Goal: Transaction & Acquisition: Purchase product/service

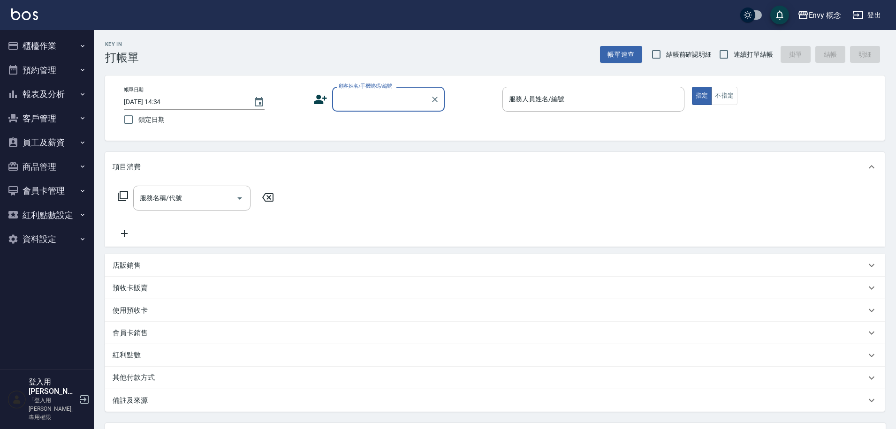
click at [50, 45] on button "櫃檯作業" at bounding box center [47, 46] width 86 height 24
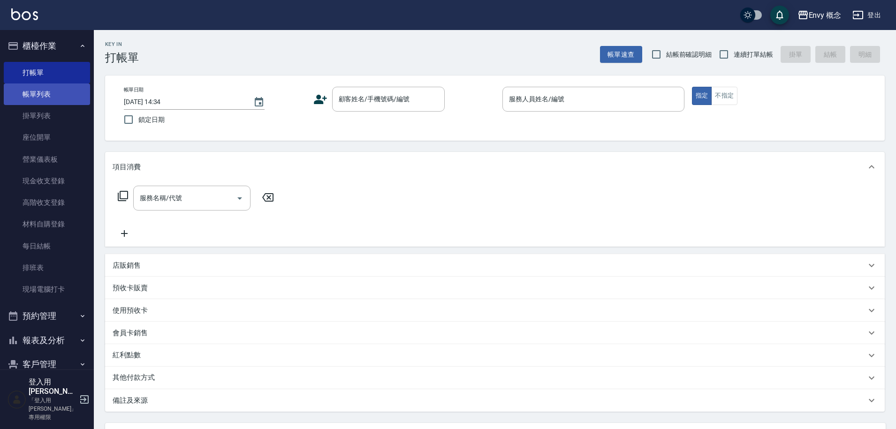
click at [61, 97] on link "帳單列表" at bounding box center [47, 95] width 86 height 22
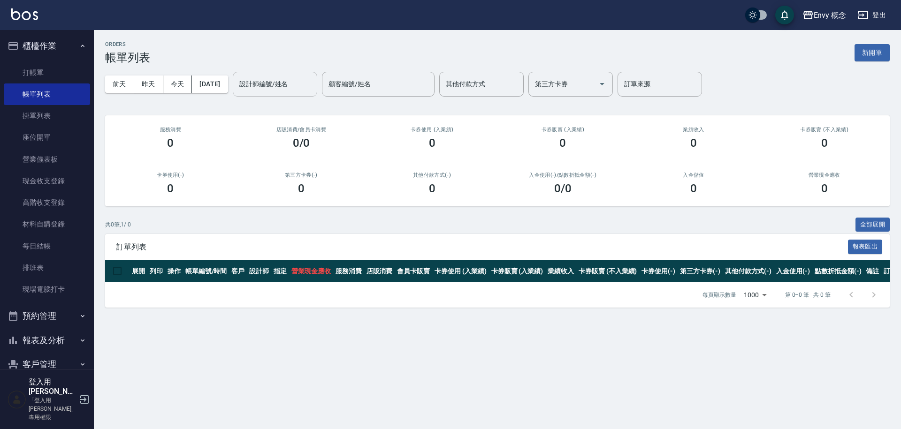
click at [279, 84] on input "設計師編號/姓名" at bounding box center [275, 84] width 76 height 16
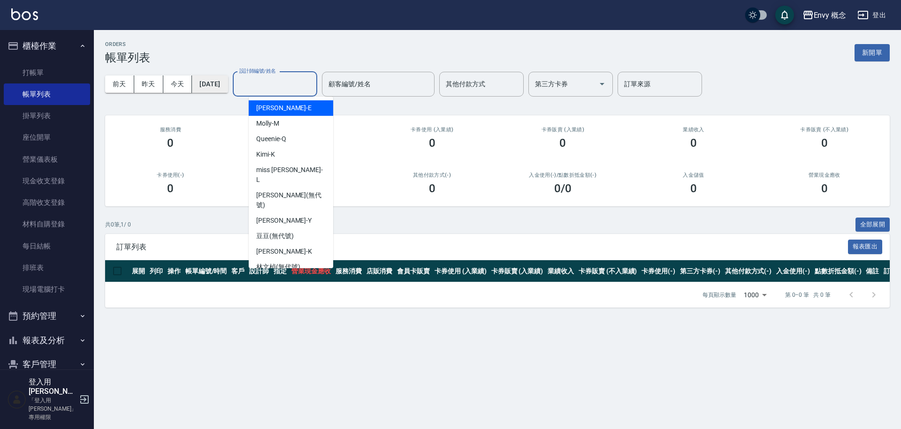
click at [224, 86] on button "[DATE]" at bounding box center [210, 84] width 36 height 17
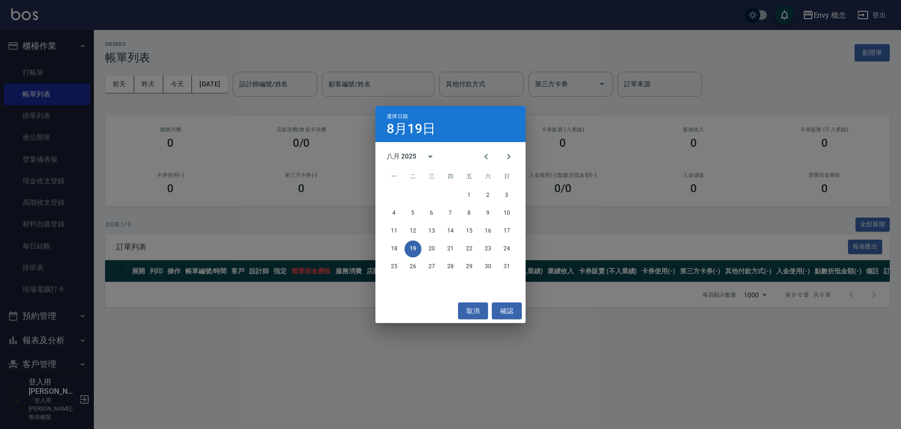
click at [307, 88] on div "選擇日期 [DATE] 八月 2025 一 二 三 四 五 六 日 1 2 3 4 5 6 7 8 9 10 11 12 13 14 15 16 17 18 …" at bounding box center [450, 214] width 901 height 429
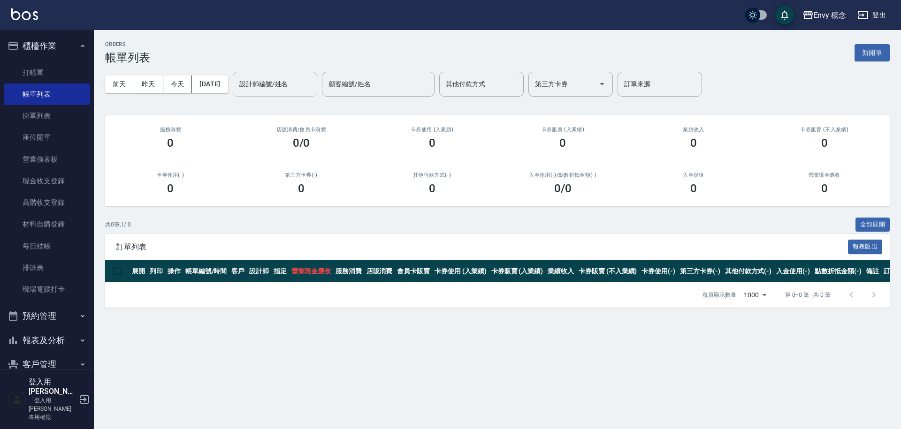
click at [302, 86] on input "設計師編號/姓名" at bounding box center [275, 84] width 76 height 16
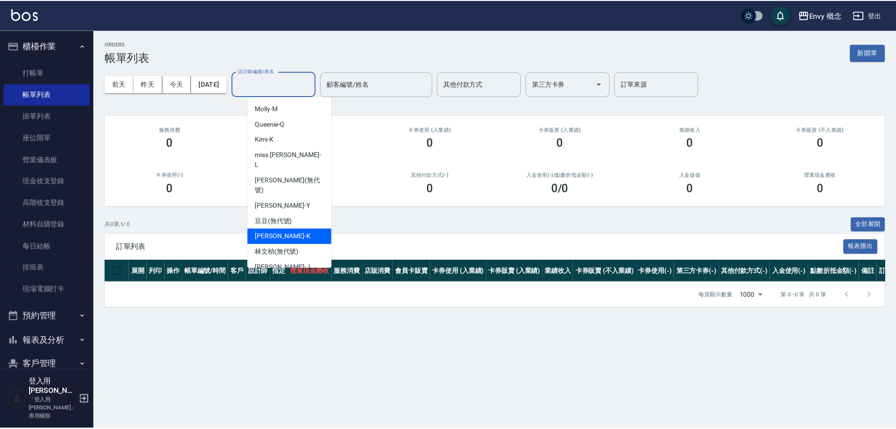
scroll to position [17, 0]
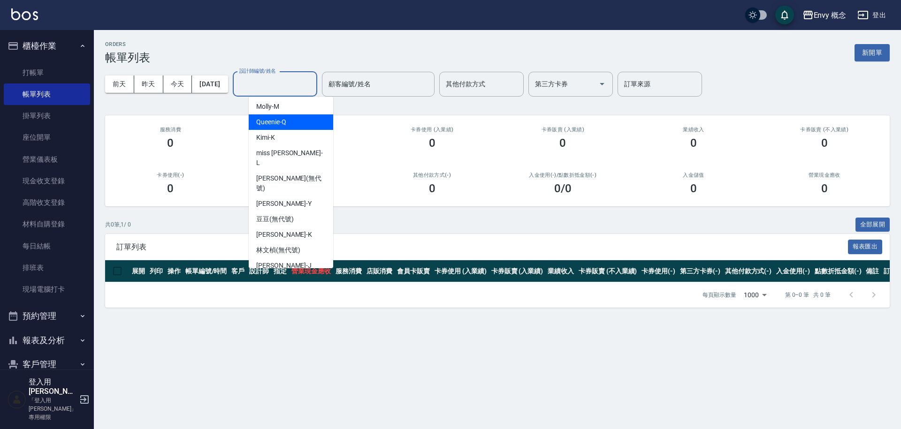
click at [295, 109] on div "[PERSON_NAME]" at bounding box center [291, 106] width 84 height 15
type input "[PERSON_NAME]"
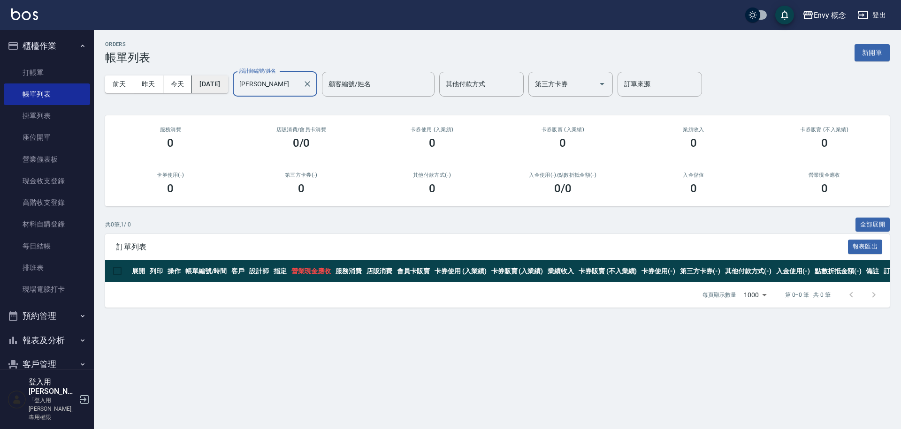
click at [222, 79] on button "[DATE]" at bounding box center [210, 84] width 36 height 17
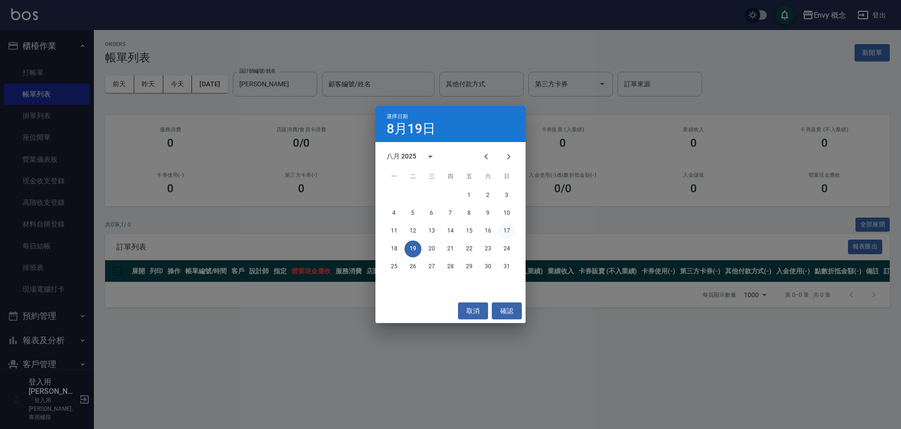
click at [506, 231] on button "17" at bounding box center [506, 231] width 17 height 17
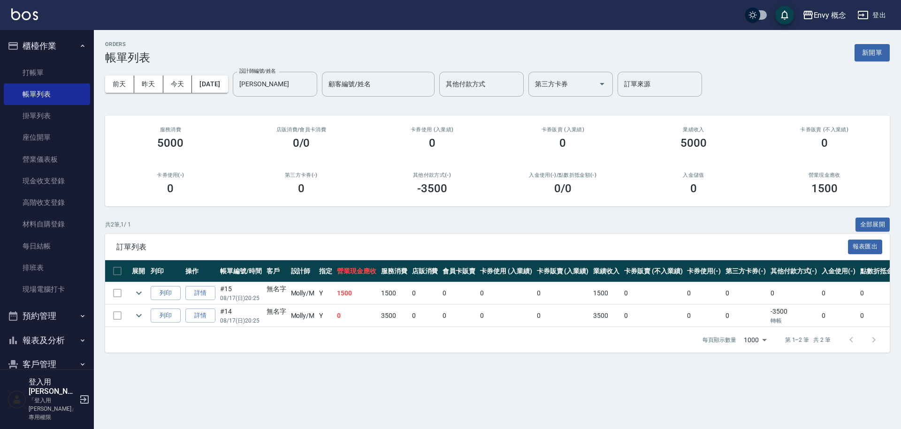
click at [225, 72] on div "[DATE] [DATE] [DATE] [DATE] 設計師編號/姓名 [PERSON_NAME]-M 設計師編號/姓名 顧客編號/姓名 顧客編號/姓名 其…" at bounding box center [497, 84] width 785 height 40
click at [221, 88] on button "[DATE]" at bounding box center [210, 84] width 36 height 17
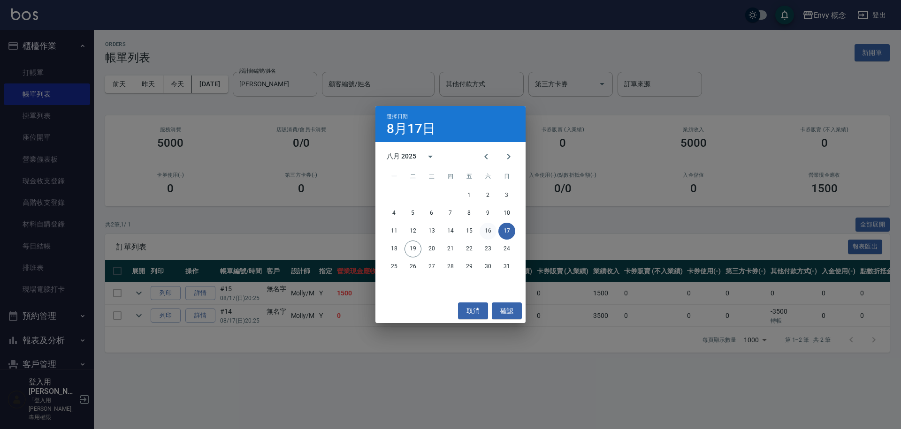
click at [488, 226] on button "16" at bounding box center [488, 231] width 17 height 17
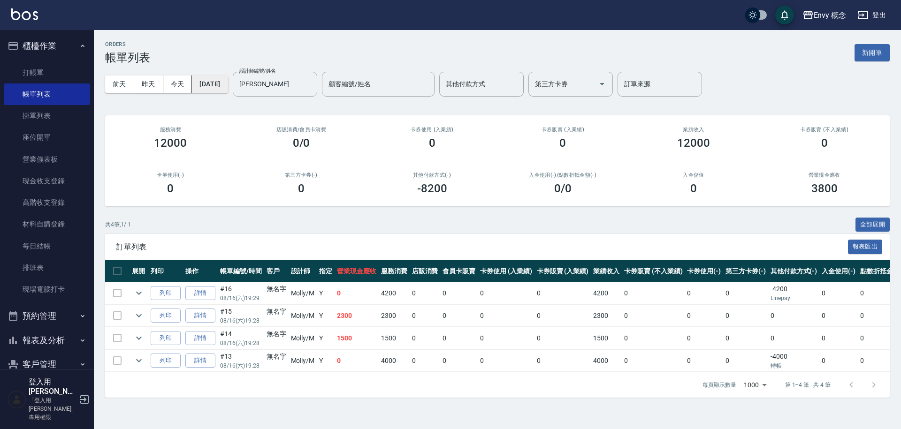
click at [220, 87] on button "[DATE]" at bounding box center [210, 84] width 36 height 17
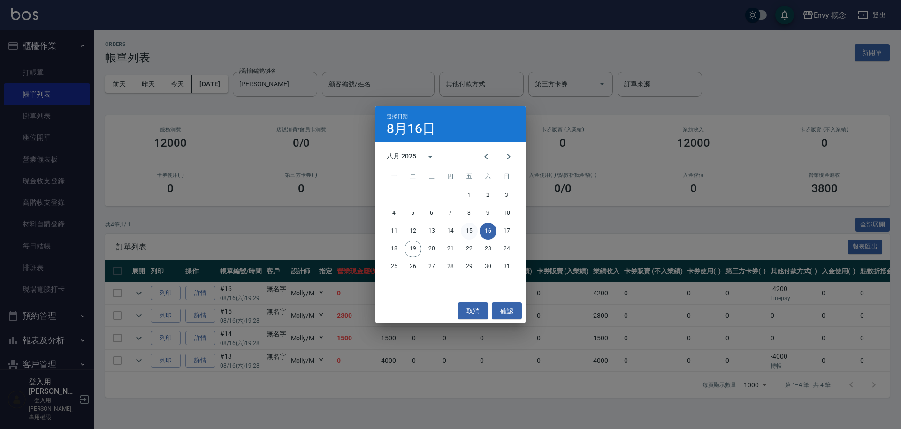
click at [469, 231] on button "15" at bounding box center [469, 231] width 17 height 17
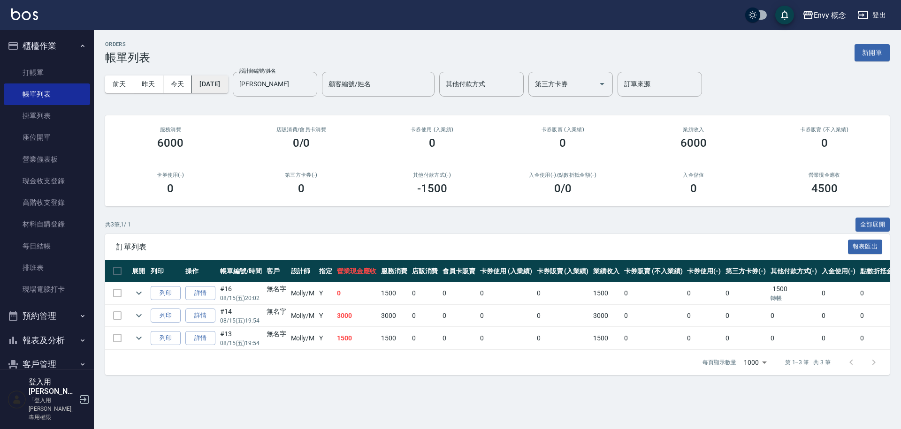
click at [228, 87] on button "[DATE]" at bounding box center [210, 84] width 36 height 17
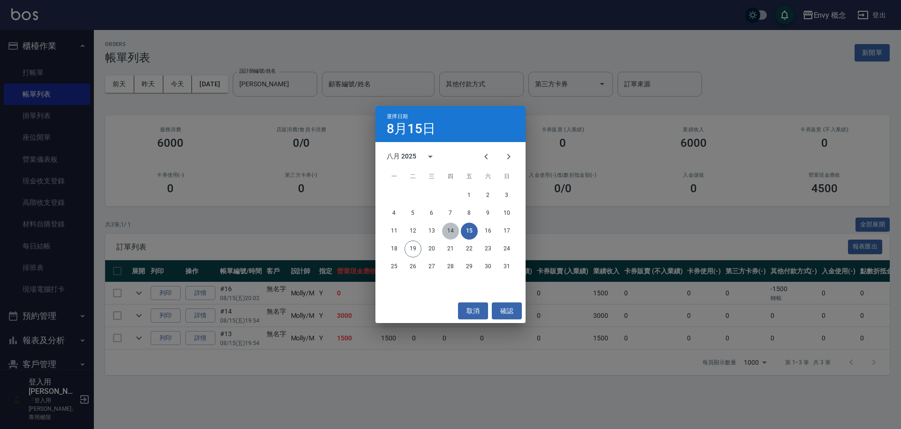
click at [451, 231] on button "14" at bounding box center [450, 231] width 17 height 17
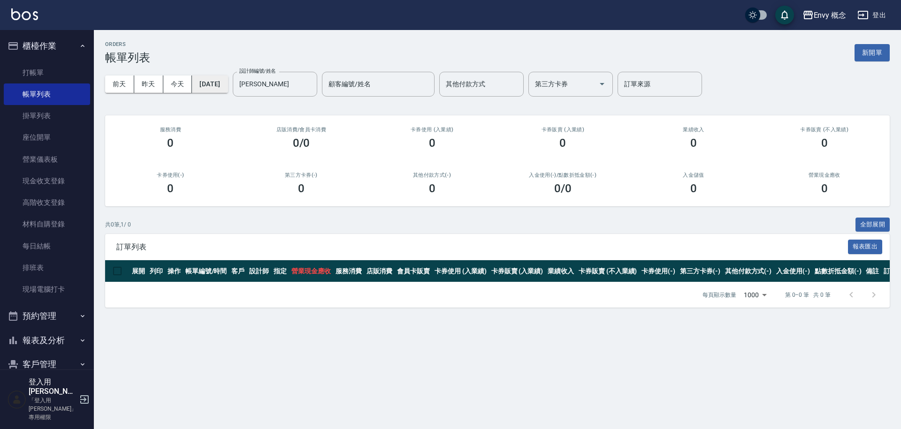
click at [228, 80] on button "[DATE]" at bounding box center [210, 84] width 36 height 17
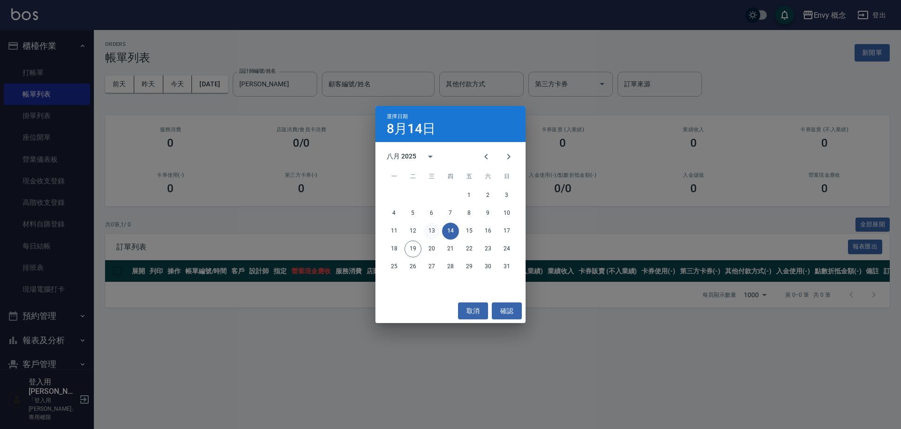
click at [432, 229] on button "13" at bounding box center [431, 231] width 17 height 17
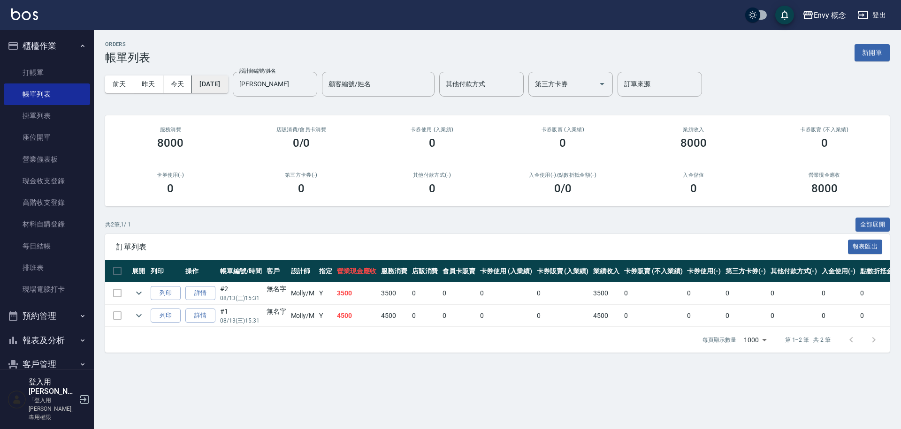
click at [220, 85] on button "[DATE]" at bounding box center [210, 84] width 36 height 17
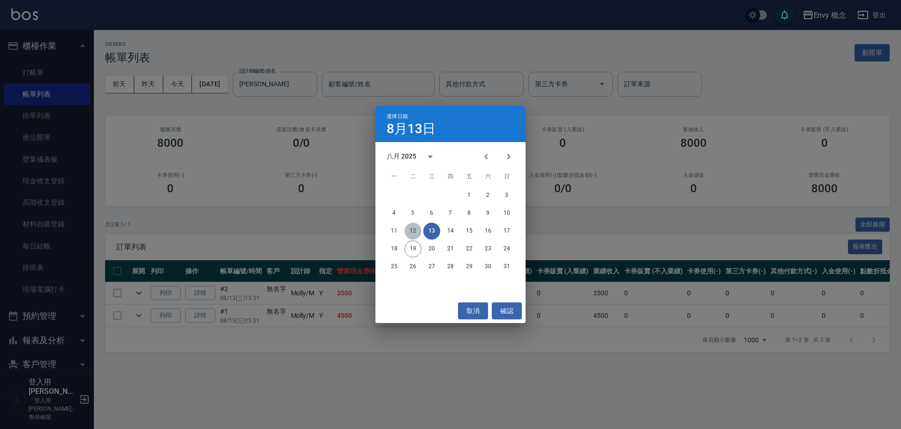
click at [414, 230] on button "12" at bounding box center [412, 231] width 17 height 17
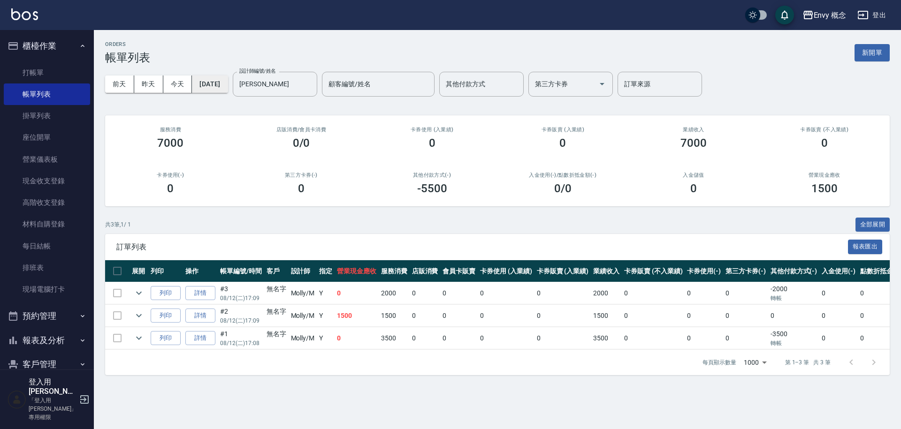
click at [224, 85] on button "[DATE]" at bounding box center [210, 84] width 36 height 17
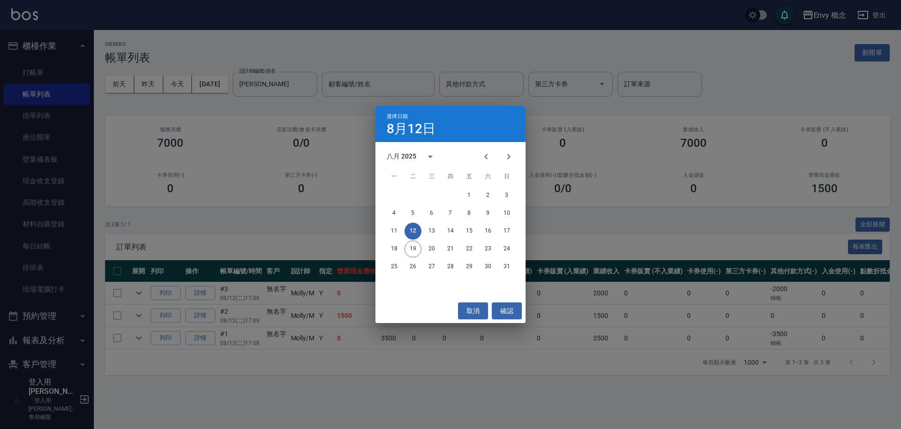
click at [65, 149] on div "選擇日期 [DATE] 八月 2025 一 二 三 四 五 六 日 1 2 3 4 5 6 7 8 9 10 11 12 13 14 15 16 17 18 …" at bounding box center [450, 214] width 901 height 429
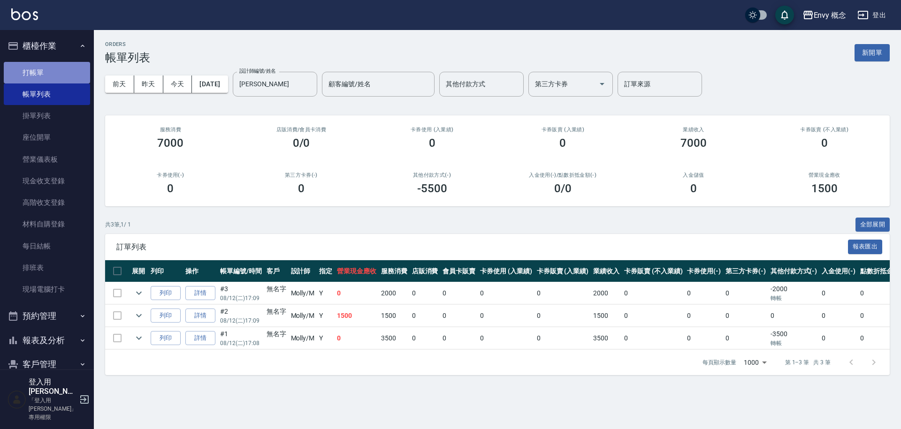
click at [55, 65] on link "打帳單" at bounding box center [47, 73] width 86 height 22
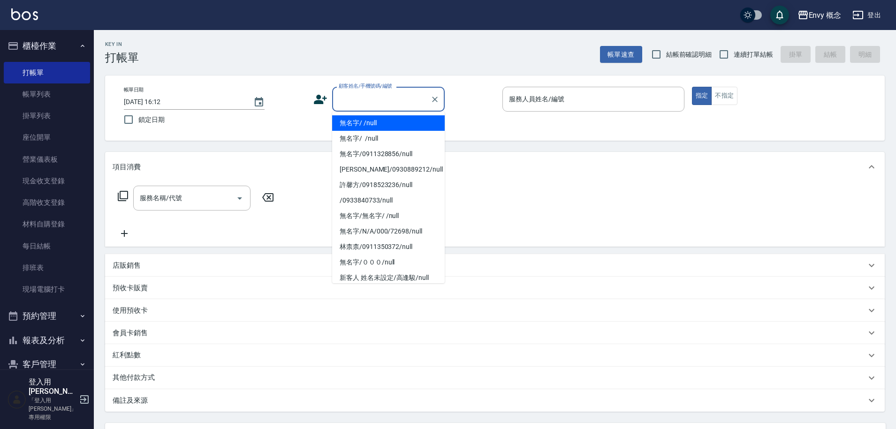
click at [368, 97] on input "顧客姓名/手機號碼/編號" at bounding box center [381, 99] width 90 height 16
click at [381, 122] on li "無名字/ /null" at bounding box center [388, 122] width 113 height 15
type input "無名字/ /null"
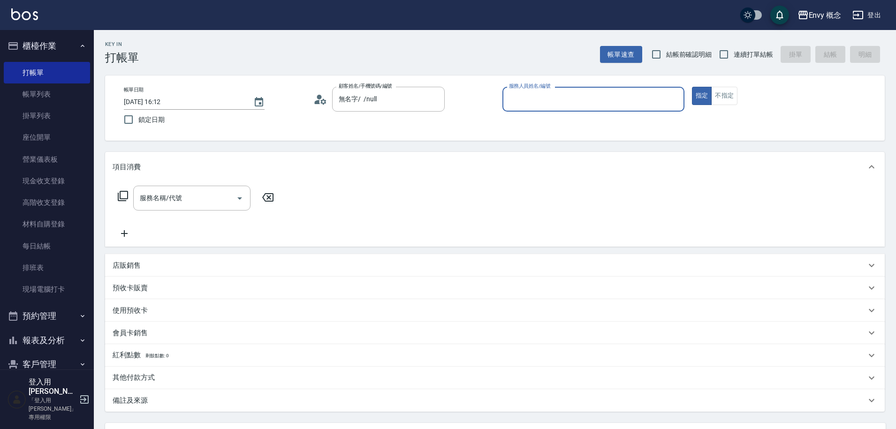
click at [563, 96] on input "服務人員姓名/編號" at bounding box center [594, 99] width 174 height 16
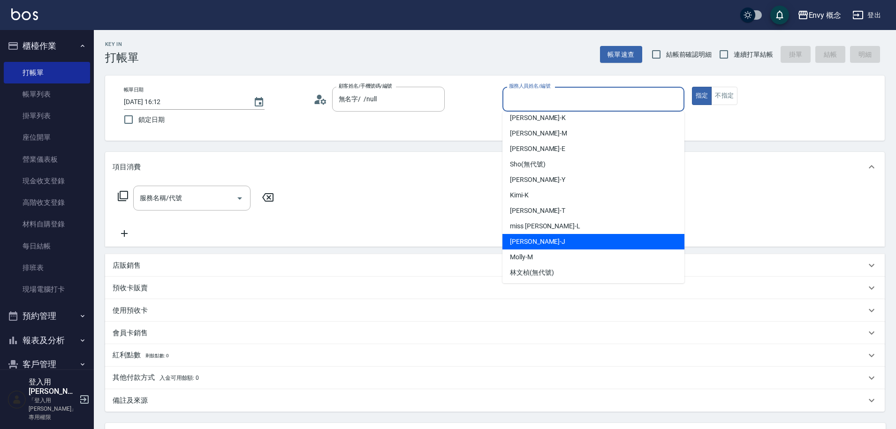
scroll to position [84, 0]
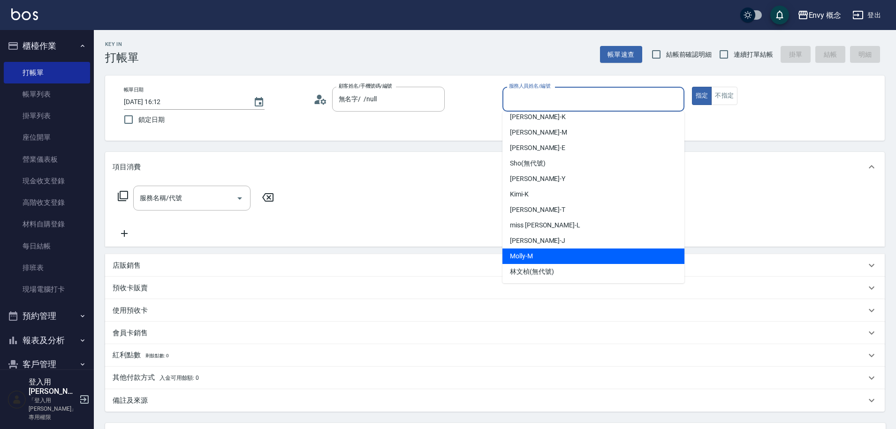
click at [576, 257] on div "[PERSON_NAME]" at bounding box center [594, 256] width 182 height 15
type input "[PERSON_NAME]"
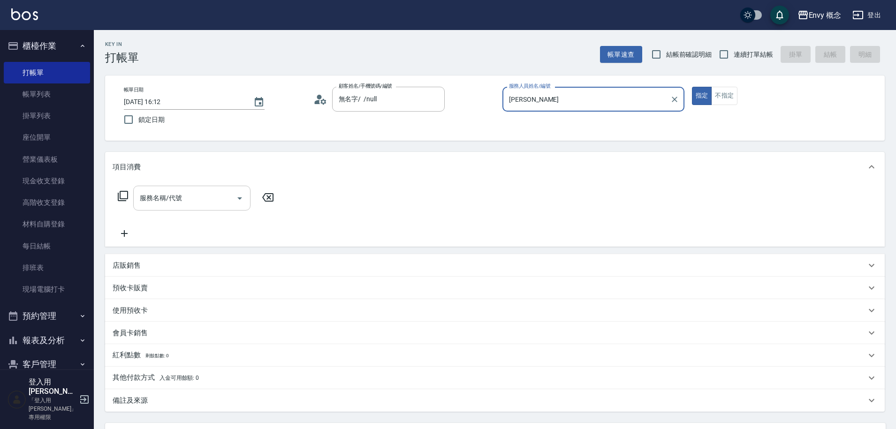
click at [214, 194] on input "服務名稱/代號" at bounding box center [184, 198] width 95 height 16
type input "b"
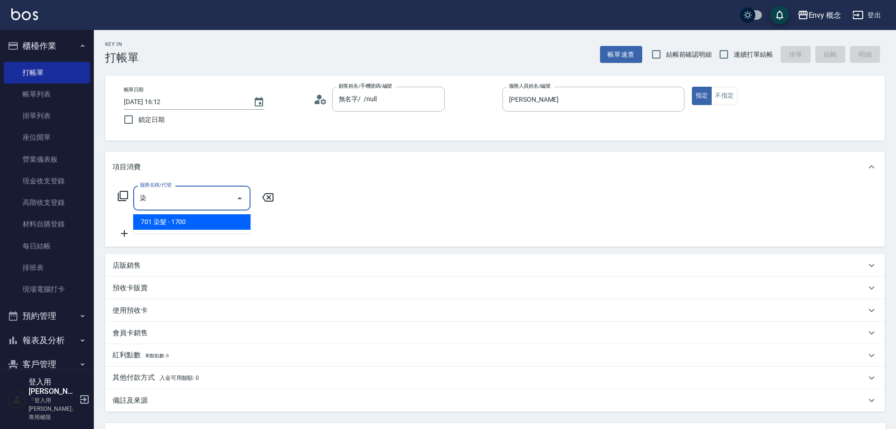
click at [220, 219] on span "701 染髮 - 1700" at bounding box center [191, 221] width 117 height 15
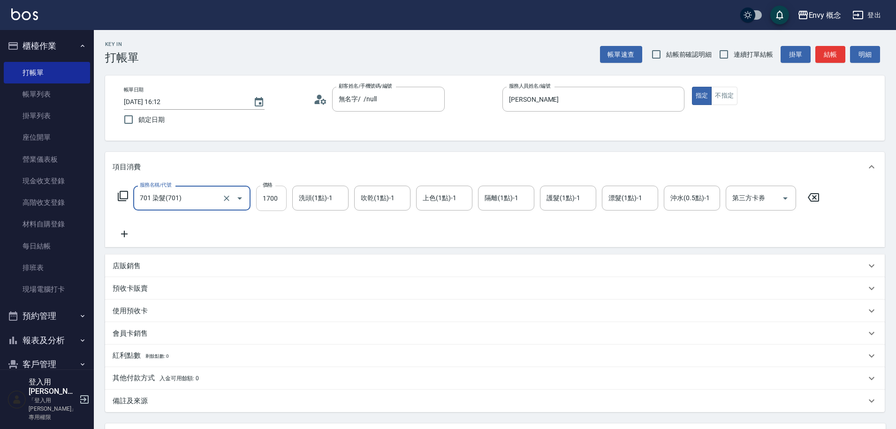
type input "701 染髮(701)"
click at [276, 195] on input "1700" at bounding box center [271, 198] width 30 height 25
type input "4000"
click at [189, 370] on div "其他付款方式 入金可用餘額: 0 其他付款方式 其他付款方式 入金剩餘： 0元 0 ​ 整筆扣入金 0元 異動入金" at bounding box center [495, 378] width 780 height 23
click at [189, 382] on p "其他付款方式 入金可用餘額: 0" at bounding box center [156, 378] width 86 height 10
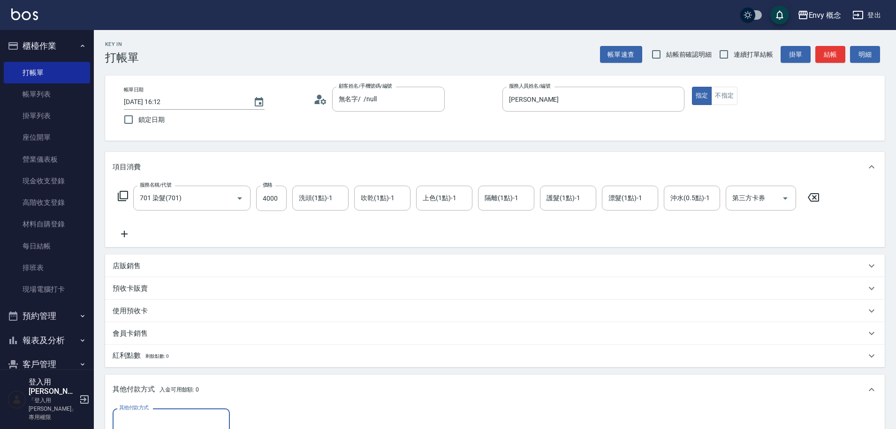
scroll to position [0, 0]
click at [176, 409] on div "其他付款方式" at bounding box center [171, 421] width 117 height 25
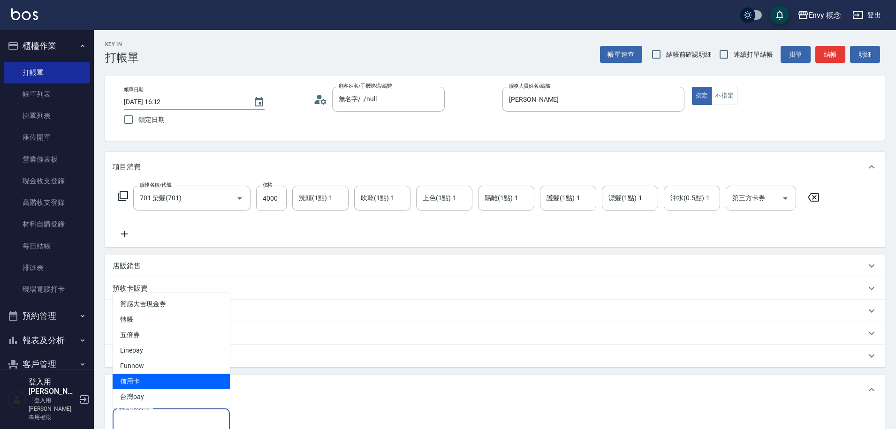
click at [195, 384] on span "信用卡" at bounding box center [171, 381] width 117 height 15
type input "信用卡"
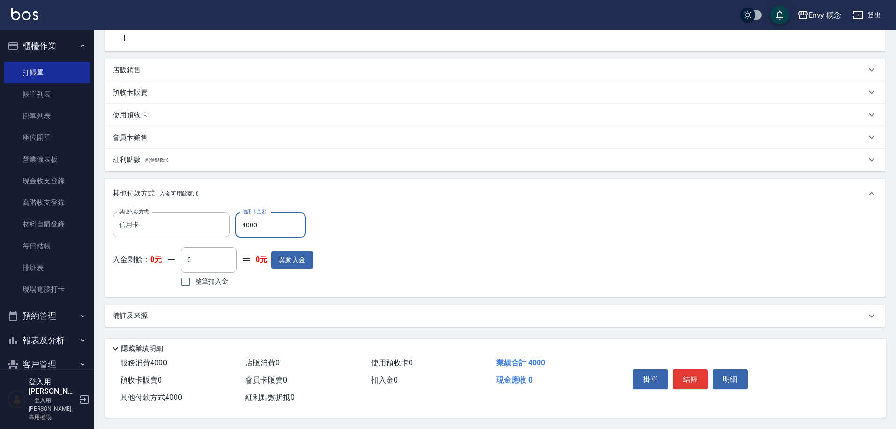
scroll to position [200, 0]
type input "4000"
click at [685, 371] on button "結帳" at bounding box center [690, 380] width 35 height 20
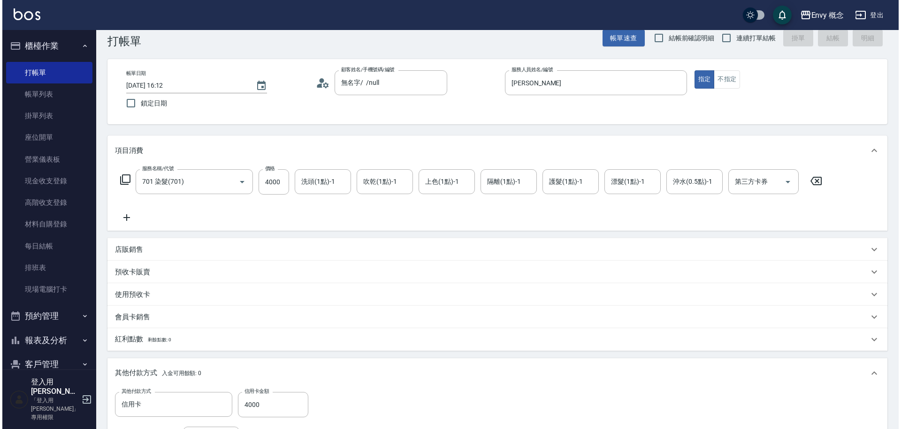
scroll to position [0, 0]
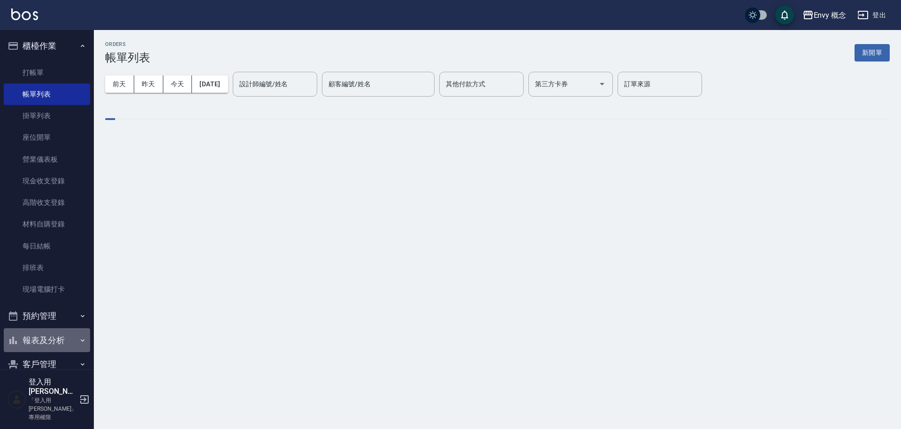
click at [51, 337] on button "報表及分析" at bounding box center [47, 340] width 86 height 24
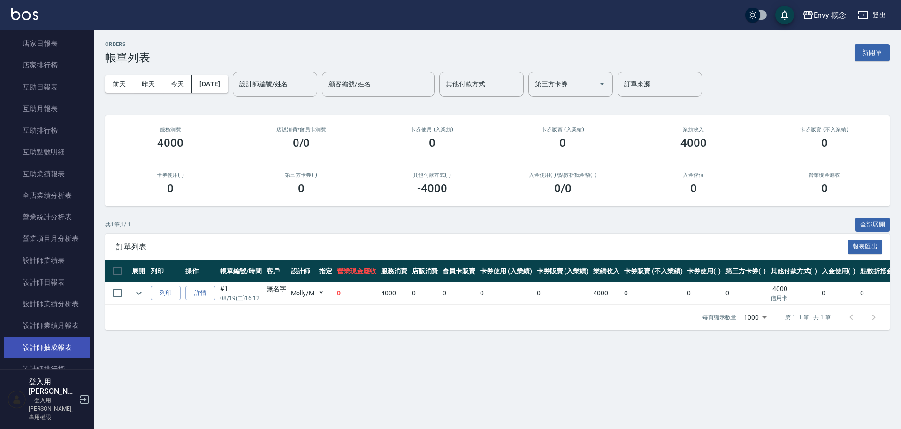
scroll to position [406, 0]
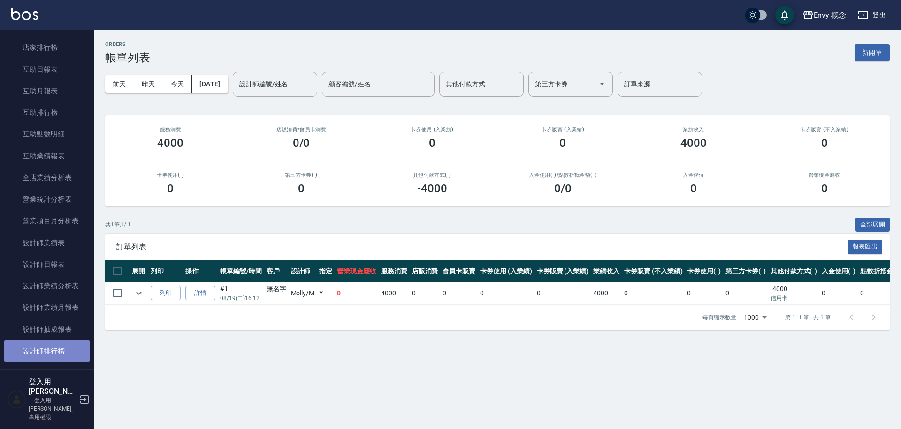
click at [61, 347] on link "設計師排行榜" at bounding box center [47, 352] width 86 height 22
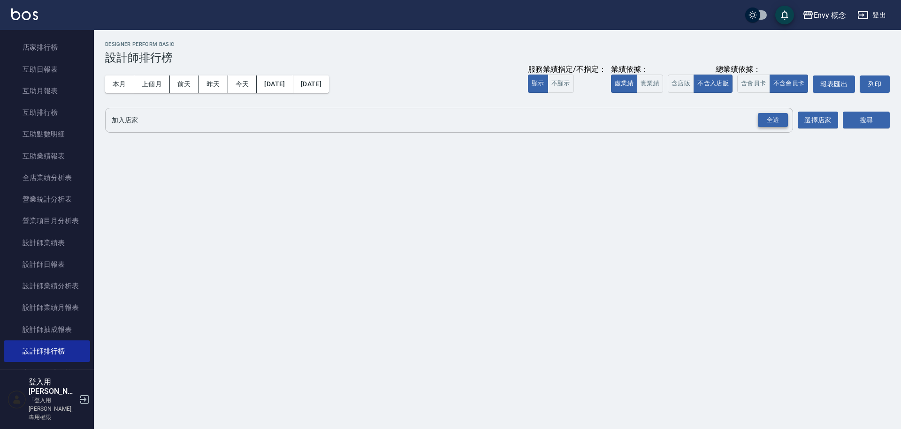
click at [771, 119] on div "全選" at bounding box center [773, 120] width 30 height 15
click at [880, 112] on div "搜尋" at bounding box center [866, 121] width 47 height 26
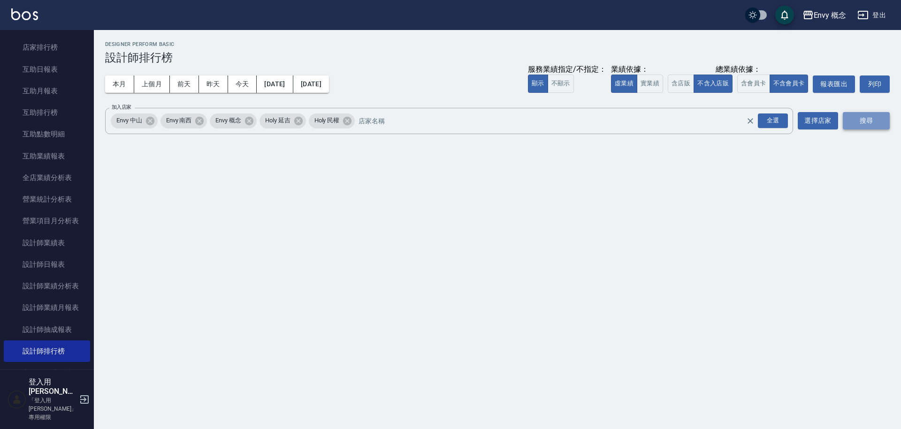
click at [872, 115] on button "搜尋" at bounding box center [866, 120] width 47 height 17
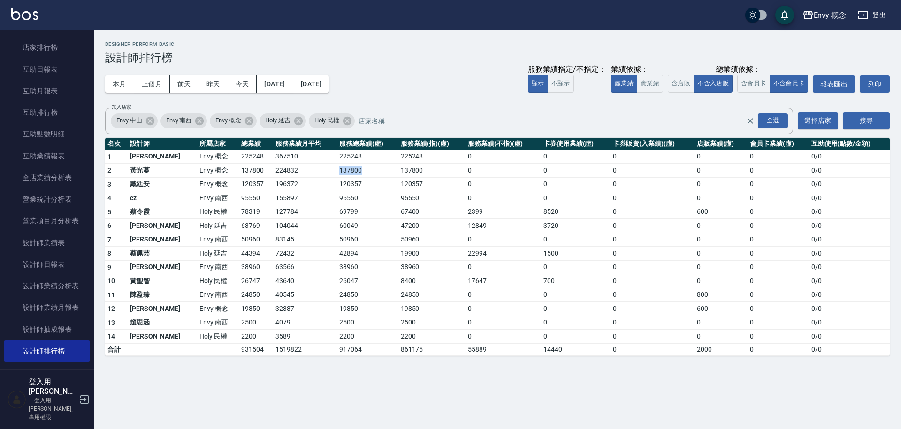
drag, startPoint x: 347, startPoint y: 169, endPoint x: 301, endPoint y: 168, distance: 46.5
click at [285, 168] on tr "2 [PERSON_NAME]Envy 概念 137800 224832 137800 137800 0 0 0 0 0 0 / 0" at bounding box center [497, 171] width 785 height 14
click at [400, 173] on td "137800" at bounding box center [431, 171] width 67 height 14
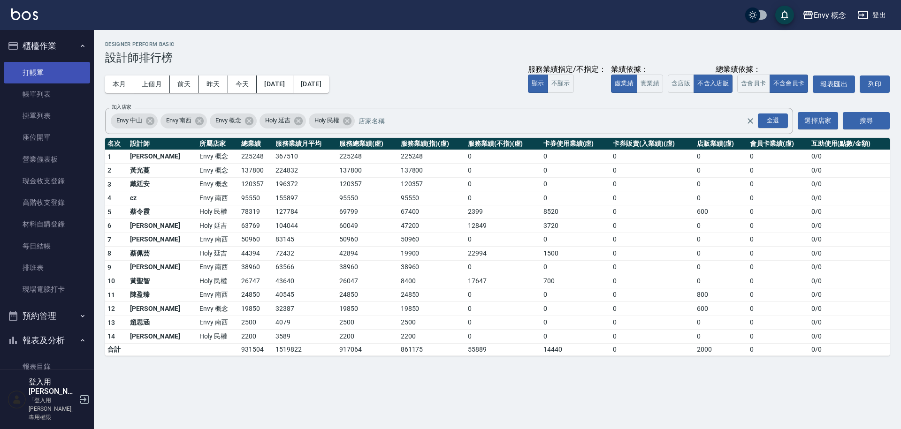
click at [46, 64] on link "打帳單" at bounding box center [47, 73] width 86 height 22
